Goal: Navigation & Orientation: Find specific page/section

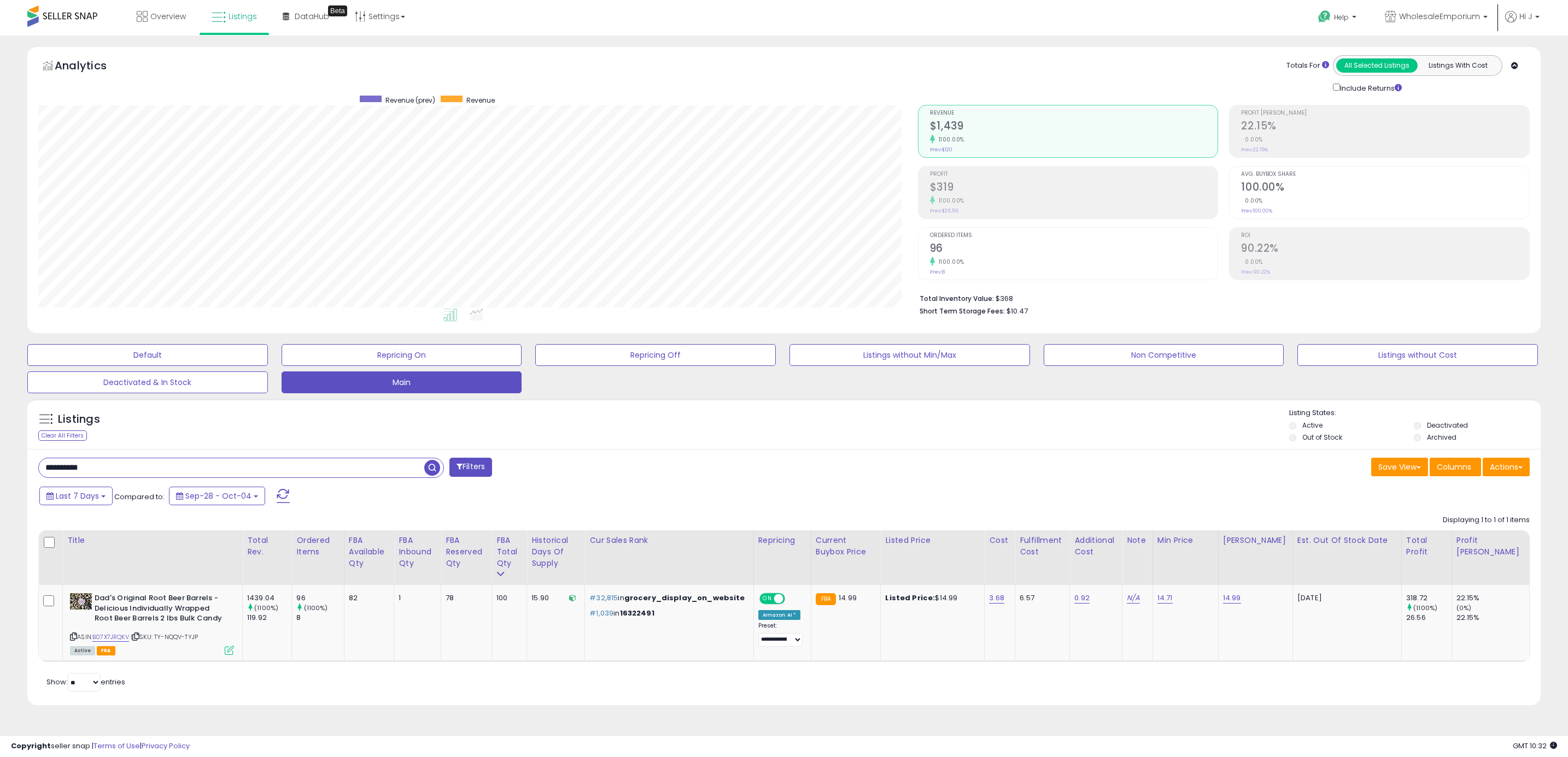
select select "**"
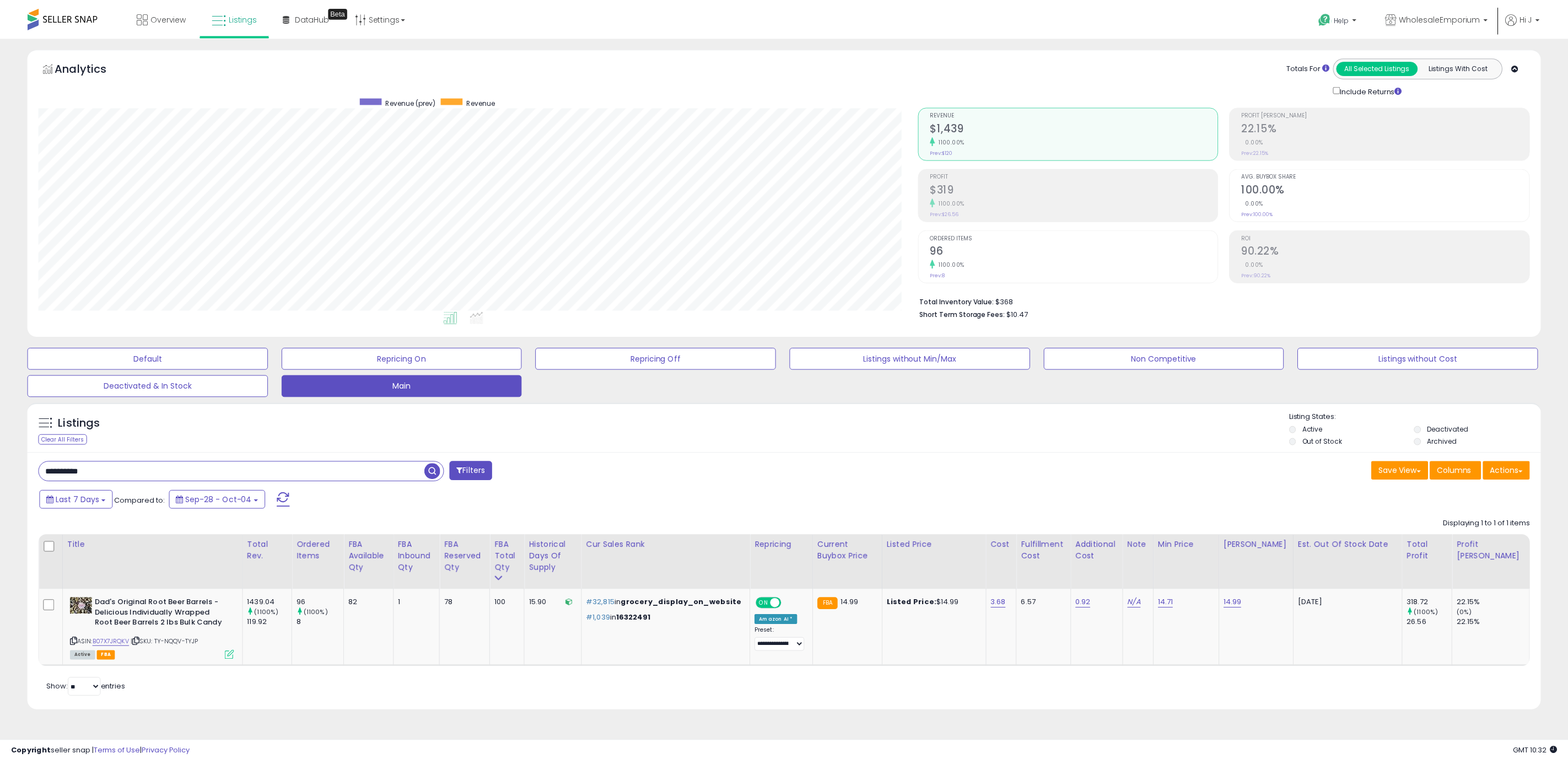
scroll to position [226, 886]
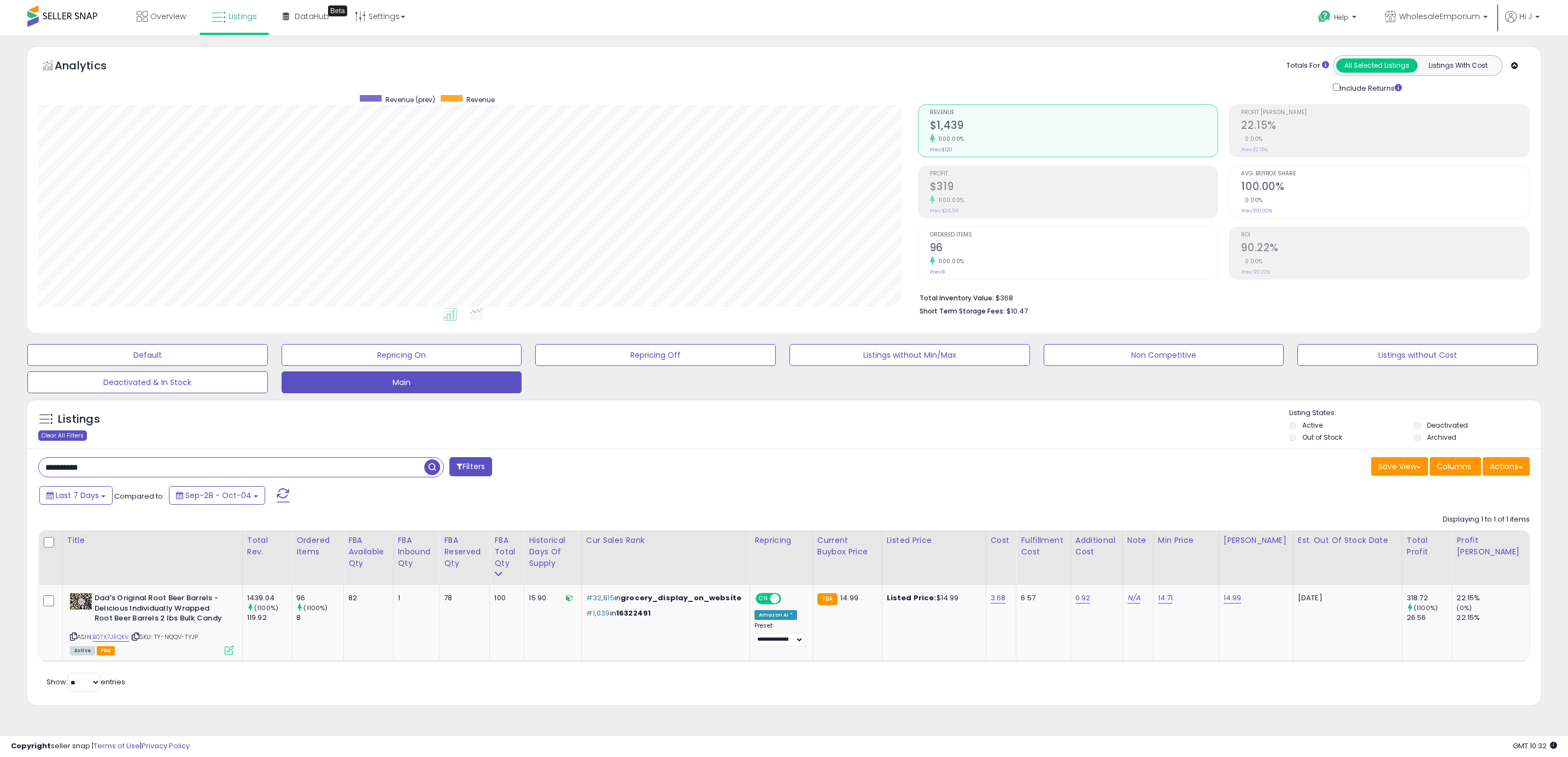
click at [48, 437] on div "Clear All Filters" at bounding box center [63, 435] width 49 height 10
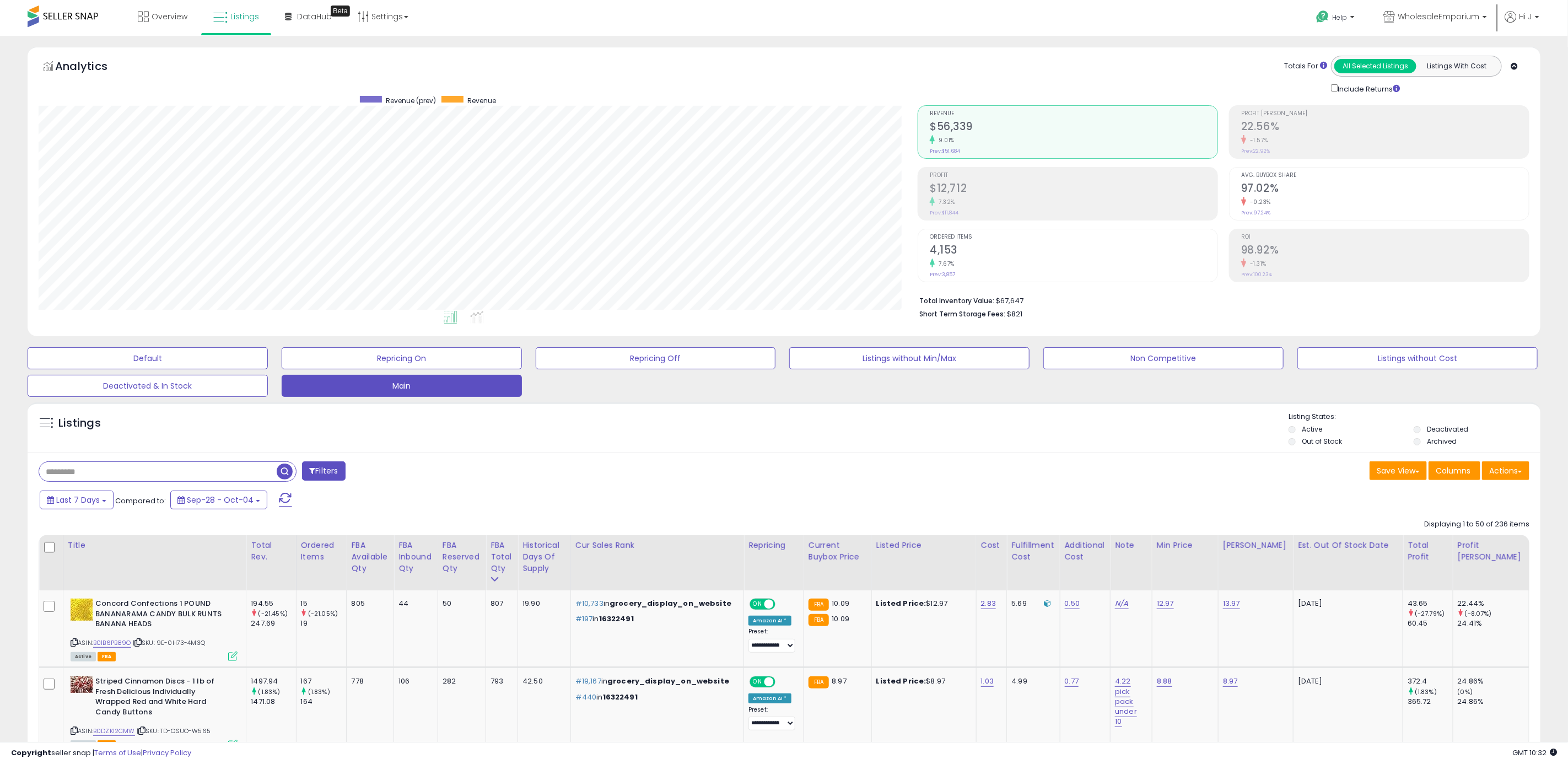
scroll to position [226, 880]
click at [168, 21] on span "Overview" at bounding box center [170, 16] width 36 height 11
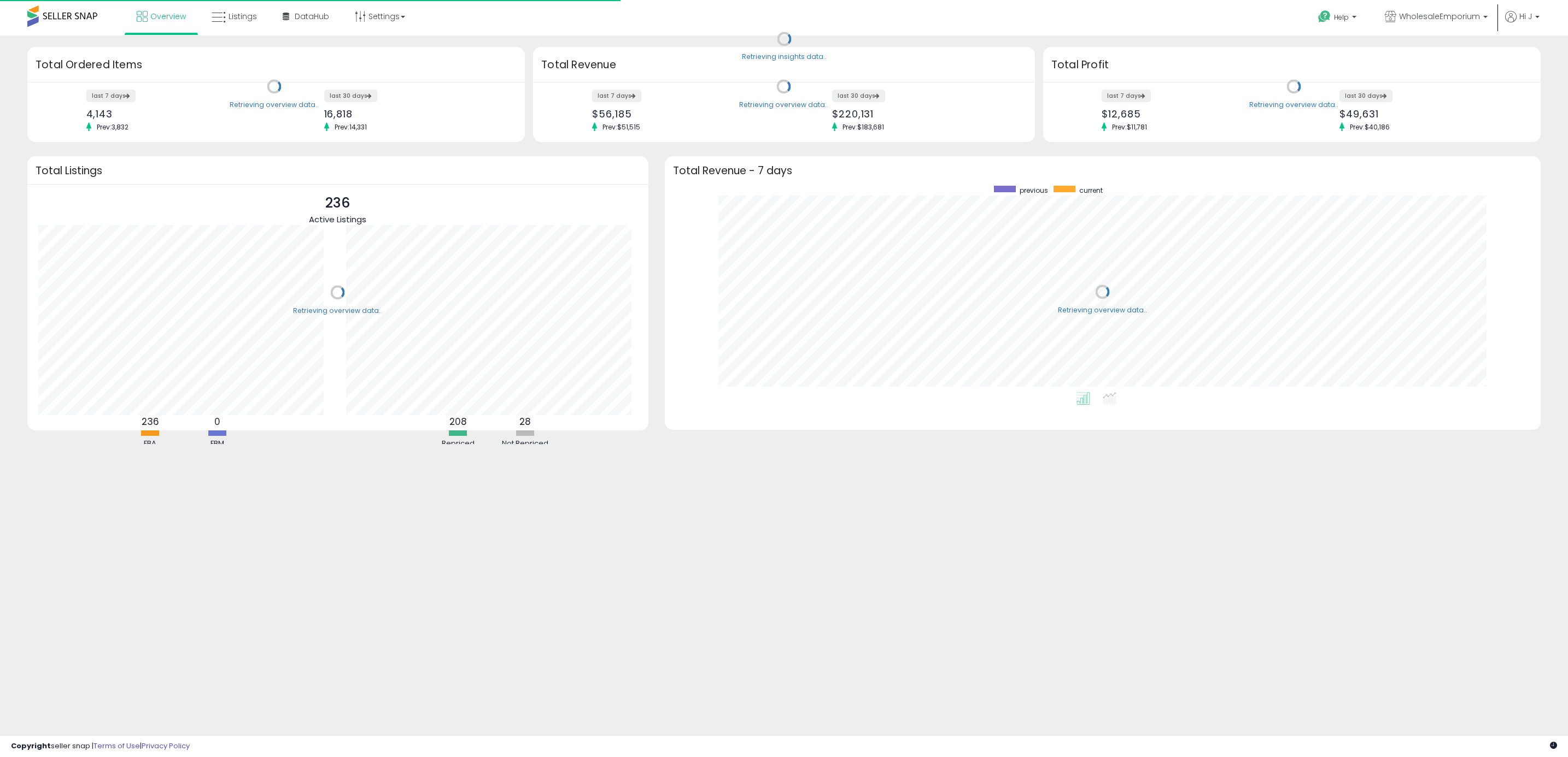
scroll to position [207, 854]
